Goal: Task Accomplishment & Management: Use online tool/utility

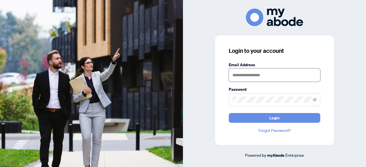
click at [240, 80] on input "text" at bounding box center [274, 75] width 91 height 13
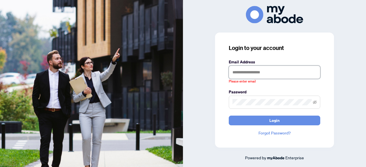
type input "**********"
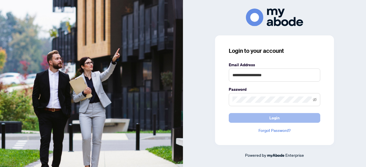
click at [280, 116] on button "Login" at bounding box center [274, 118] width 91 height 10
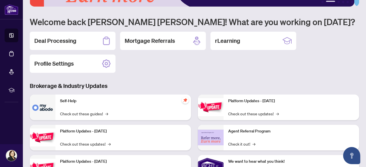
scroll to position [26, 0]
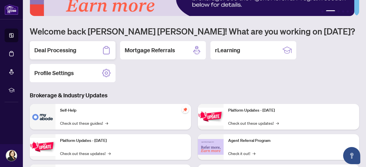
click at [74, 54] on div "Deal Processing" at bounding box center [73, 50] width 86 height 18
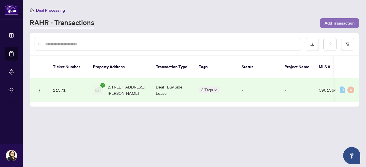
click at [342, 22] on span "Add Transaction" at bounding box center [339, 23] width 30 height 9
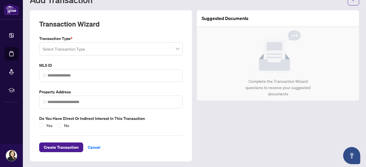
scroll to position [24, 0]
click at [90, 147] on span "Cancel" at bounding box center [94, 147] width 13 height 9
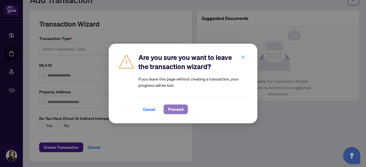
click at [174, 109] on span "Proceed" at bounding box center [175, 109] width 15 height 9
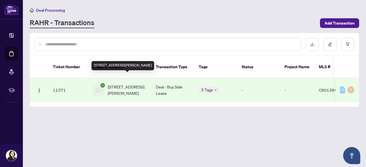
click at [122, 84] on span "[STREET_ADDRESS][PERSON_NAME]" at bounding box center [127, 90] width 39 height 13
